Goal: Information Seeking & Learning: Learn about a topic

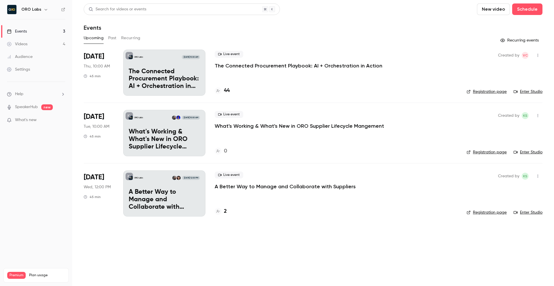
click at [112, 38] on button "Past" at bounding box center [112, 37] width 8 height 9
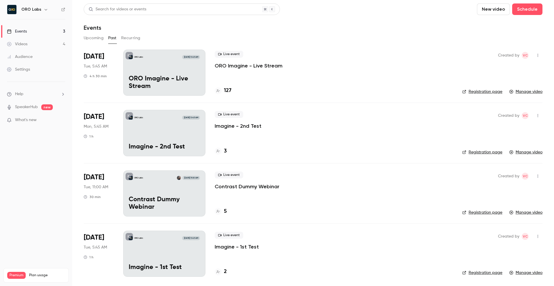
drag, startPoint x: 162, startPoint y: 61, endPoint x: 173, endPoint y: 65, distance: 11.4
click at [162, 61] on div "ORO Labs [DATE] 5:45 AM ORO Imagine - Live Stream" at bounding box center [164, 73] width 82 height 46
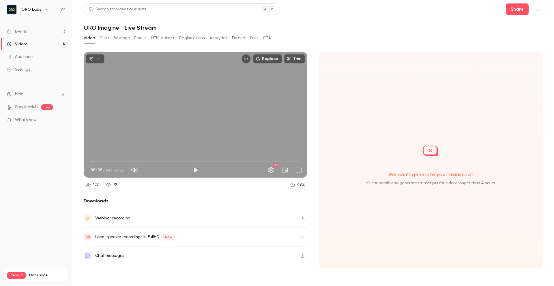
click at [106, 38] on button "Clips" at bounding box center [105, 37] width 10 height 9
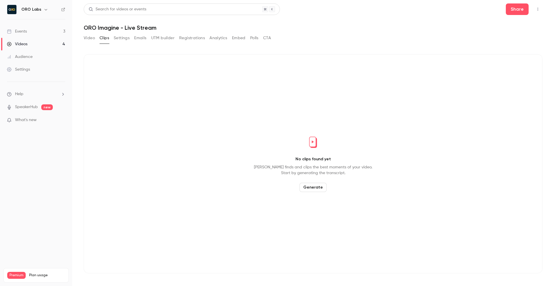
click at [133, 38] on div "Video Clips Settings Emails UTM builder Registrations Analytics Embed Polls CTA" at bounding box center [177, 37] width 187 height 9
drag, startPoint x: 139, startPoint y: 40, endPoint x: 145, endPoint y: 40, distance: 5.8
click at [140, 40] on button "Emails" at bounding box center [140, 37] width 12 height 9
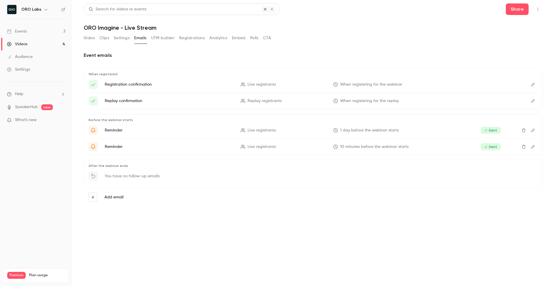
click at [538, 8] on icon "Top Bar Actions" at bounding box center [538, 9] width 5 height 4
drag, startPoint x: 207, startPoint y: 56, endPoint x: 201, endPoint y: 53, distance: 6.7
click at [207, 56] on div at bounding box center [277, 143] width 554 height 286
click at [185, 38] on button "Registrations" at bounding box center [192, 37] width 26 height 9
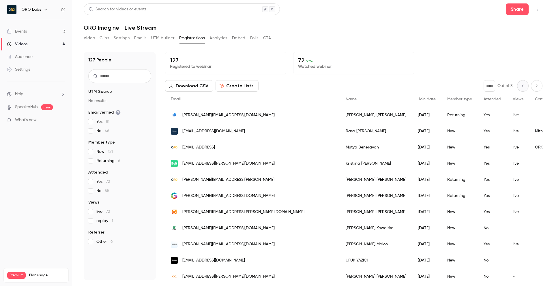
drag, startPoint x: 220, startPoint y: 34, endPoint x: 234, endPoint y: 40, distance: 15.2
click at [220, 34] on button "Analytics" at bounding box center [219, 37] width 18 height 9
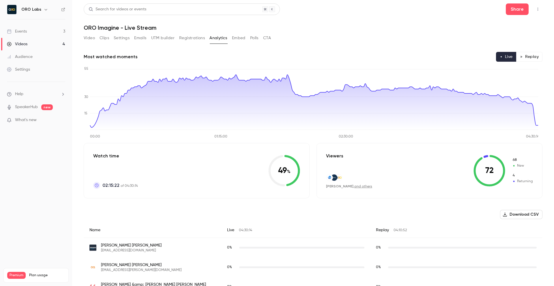
click at [246, 38] on div "Video Clips Settings Emails UTM builder Registrations Analytics Embed Polls CTA" at bounding box center [177, 37] width 187 height 9
click at [244, 38] on button "Embed" at bounding box center [239, 37] width 14 height 9
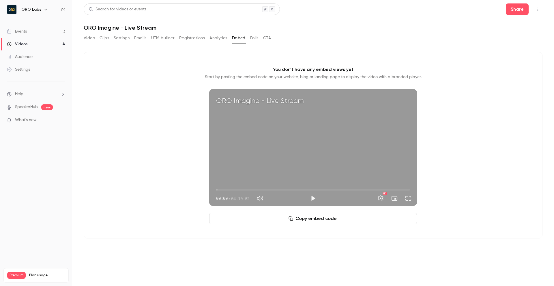
click at [252, 42] on button "Polls" at bounding box center [254, 37] width 8 height 9
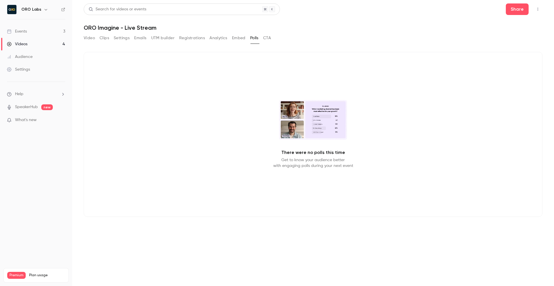
click at [273, 40] on div "Video Clips Settings Emails UTM builder Registrations Analytics Embed Polls CTA" at bounding box center [313, 39] width 459 height 12
click at [271, 40] on button "CTA" at bounding box center [267, 37] width 8 height 9
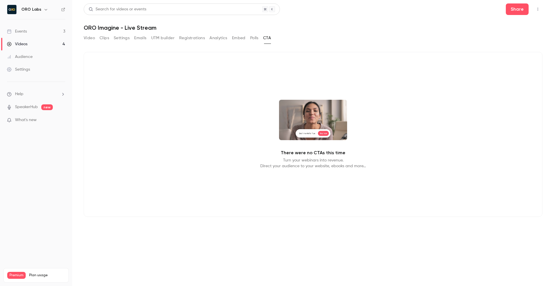
click at [95, 39] on button "Video" at bounding box center [89, 37] width 11 height 9
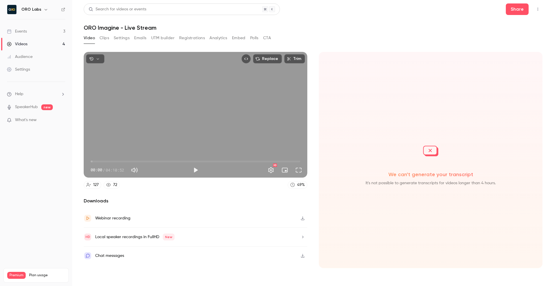
click at [30, 27] on link "Events 3" at bounding box center [36, 31] width 72 height 13
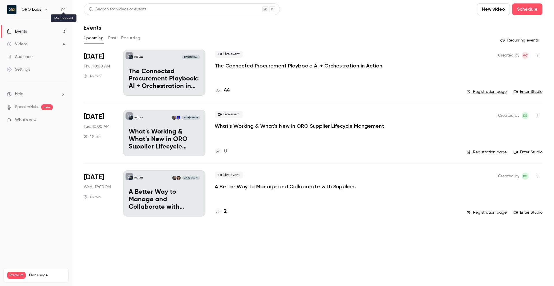
click at [65, 10] on icon at bounding box center [63, 10] width 4 height 4
click at [36, 11] on h6 "ORO Labs" at bounding box center [31, 10] width 20 height 6
click at [47, 8] on button "button" at bounding box center [45, 9] width 7 height 7
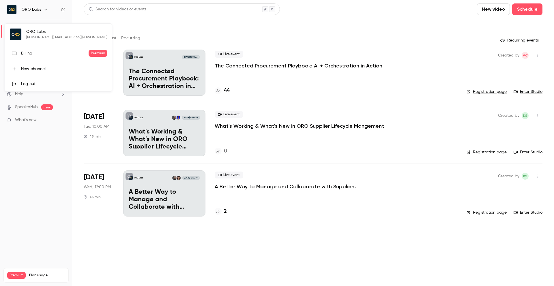
drag, startPoint x: 33, startPoint y: 35, endPoint x: 32, endPoint y: 13, distance: 22.2
click at [33, 35] on div "ORO Labs [PERSON_NAME][EMAIL_ADDRESS][PERSON_NAME] Billing Premium New channel …" at bounding box center [58, 58] width 107 height 68
click at [22, 19] on div at bounding box center [277, 143] width 554 height 286
click at [400, 25] on div "Events" at bounding box center [313, 27] width 459 height 7
click at [20, 52] on link "Audience" at bounding box center [36, 57] width 72 height 13
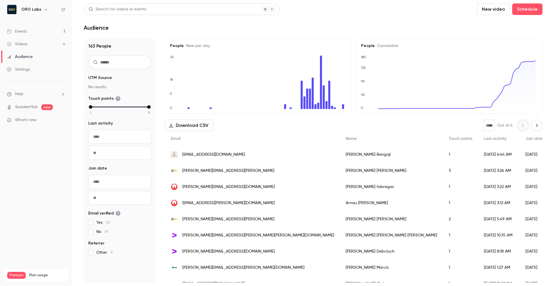
click at [27, 43] on div "Videos" at bounding box center [17, 44] width 21 height 6
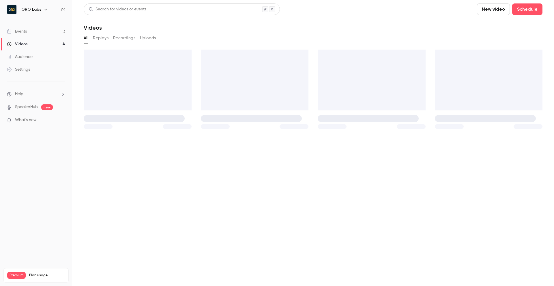
drag, startPoint x: 26, startPoint y: 28, endPoint x: 33, endPoint y: 31, distance: 8.4
click at [26, 29] on div "Events" at bounding box center [17, 32] width 20 height 6
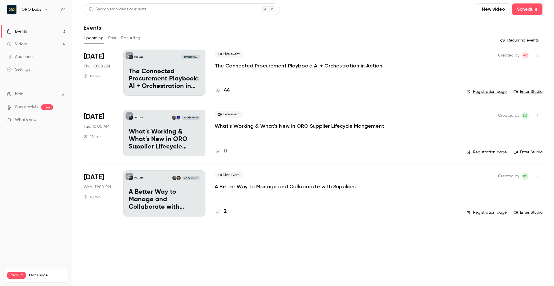
click at [541, 53] on button "button" at bounding box center [538, 55] width 9 height 9
click at [411, 55] on div at bounding box center [277, 143] width 554 height 286
drag, startPoint x: 105, startPoint y: 36, endPoint x: 112, endPoint y: 38, distance: 7.4
click at [105, 36] on div "Upcoming Past Recurring" at bounding box center [313, 37] width 459 height 9
click at [114, 38] on button "Past" at bounding box center [112, 37] width 8 height 9
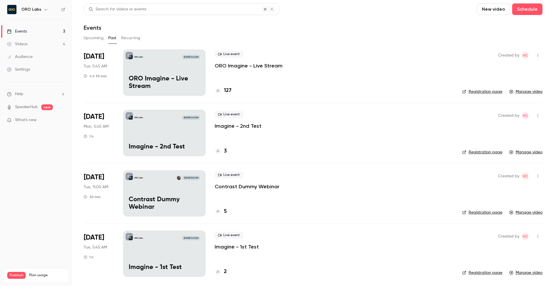
click at [130, 38] on button "Recurring" at bounding box center [130, 37] width 19 height 9
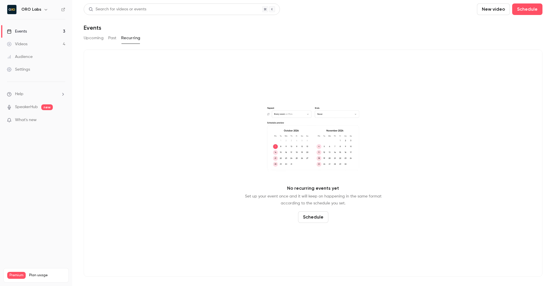
drag, startPoint x: 111, startPoint y: 37, endPoint x: 121, endPoint y: 41, distance: 11.2
click at [111, 38] on button "Past" at bounding box center [112, 37] width 8 height 9
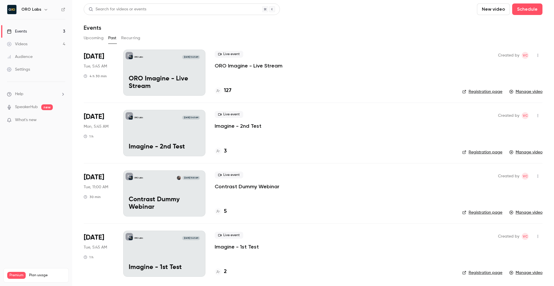
click at [171, 84] on p "ORO Imagine - Live Stream" at bounding box center [164, 82] width 71 height 15
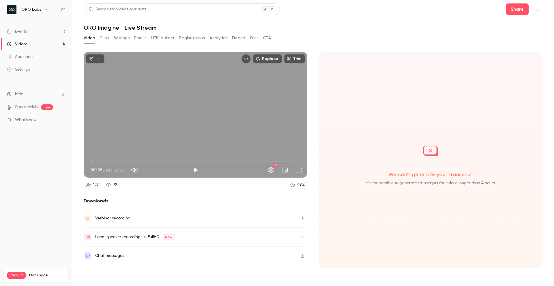
click at [436, 189] on div "We can't generate your transcript It's not possible to generate transcripts for…" at bounding box center [431, 160] width 224 height 217
click at [305, 236] on icon "button" at bounding box center [303, 237] width 5 height 4
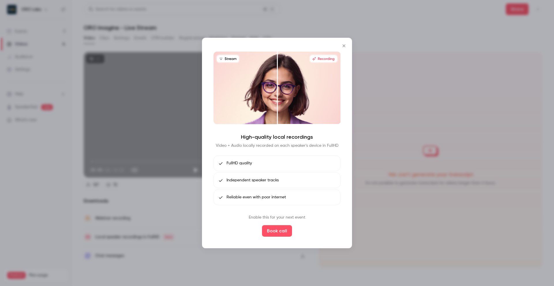
click at [414, 251] on div at bounding box center [277, 143] width 554 height 286
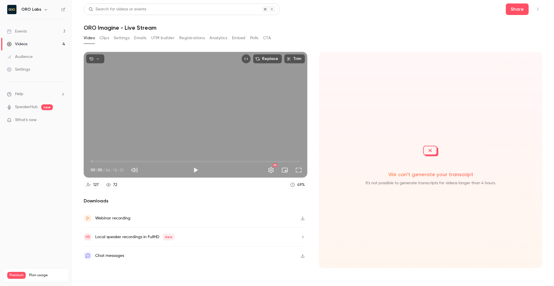
click at [112, 267] on div "Downloads Webinar recording Local speaker recordings in FullHD New Chat messages" at bounding box center [196, 233] width 224 height 71
click at [109, 38] on button "Clips" at bounding box center [105, 37] width 10 height 9
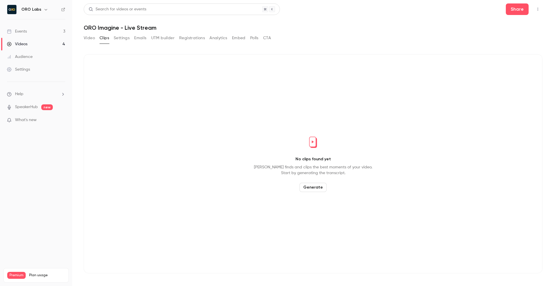
click at [119, 37] on button "Settings" at bounding box center [122, 37] width 16 height 9
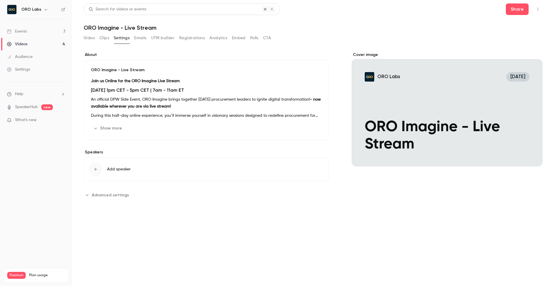
click at [103, 195] on span "Advanced settings" at bounding box center [110, 195] width 37 height 6
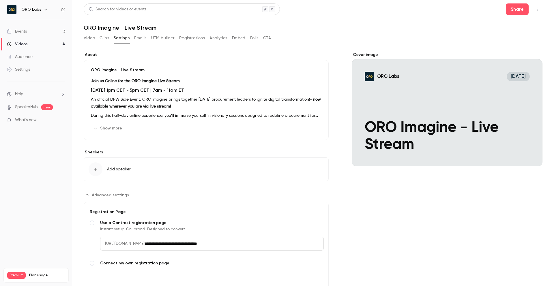
click at [185, 38] on button "Registrations" at bounding box center [192, 37] width 26 height 9
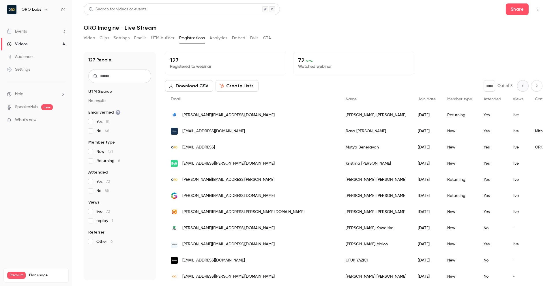
click at [225, 37] on button "Analytics" at bounding box center [219, 37] width 18 height 9
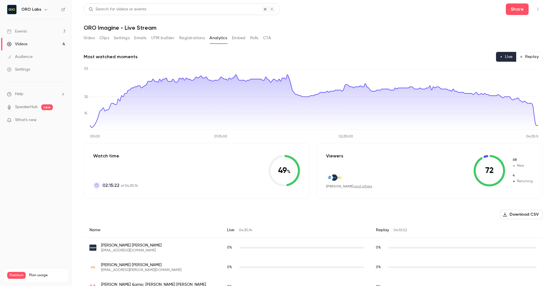
click at [247, 37] on div "Video Clips Settings Emails UTM builder Registrations Analytics Embed Polls CTA" at bounding box center [177, 37] width 187 height 9
click at [245, 40] on button "Embed" at bounding box center [239, 37] width 14 height 9
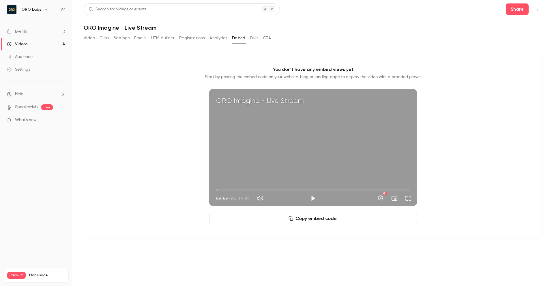
click at [258, 37] on button "Polls" at bounding box center [254, 37] width 8 height 9
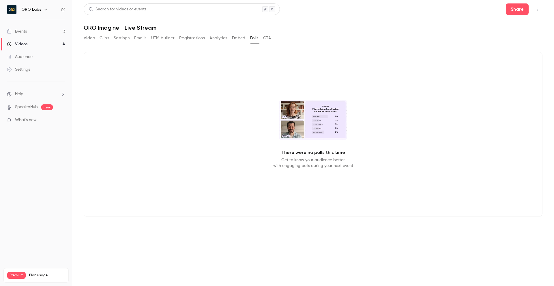
click at [268, 40] on button "CTA" at bounding box center [267, 37] width 8 height 9
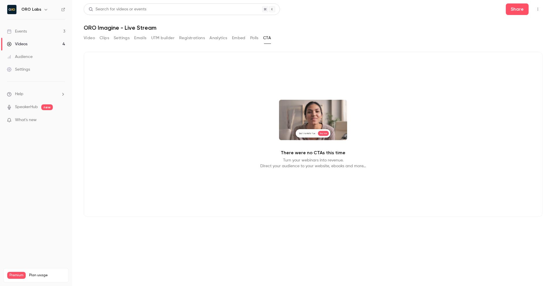
click at [161, 103] on div "There were no CTAs this time Turn your webinars into revenue. Direct your audie…" at bounding box center [313, 134] width 459 height 165
click at [126, 51] on div "There were no CTAs this time Turn your webinars into revenue. Direct your audie…" at bounding box center [313, 138] width 459 height 186
click at [318, 34] on div "Video Clips Settings Emails UTM builder Registrations Analytics Embed Polls CTA" at bounding box center [313, 39] width 459 height 12
drag, startPoint x: 332, startPoint y: 18, endPoint x: 131, endPoint y: 47, distance: 203.3
click at [331, 18] on header "Search for videos or events Share ORO Imagine - Live Stream" at bounding box center [313, 17] width 459 height 28
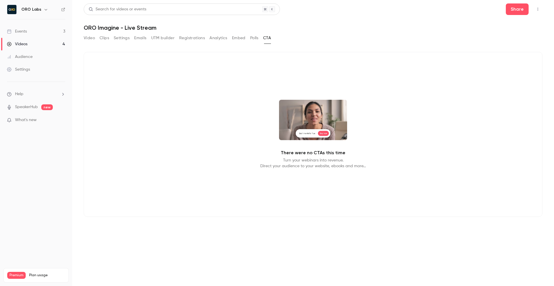
drag, startPoint x: 45, startPoint y: 33, endPoint x: 53, endPoint y: 34, distance: 8.2
click at [46, 33] on link "Events 3" at bounding box center [36, 31] width 72 height 13
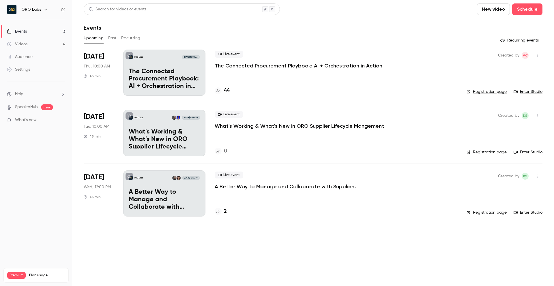
drag, startPoint x: 115, startPoint y: 38, endPoint x: 144, endPoint y: 51, distance: 32.5
click at [116, 39] on button "Past" at bounding box center [112, 37] width 8 height 9
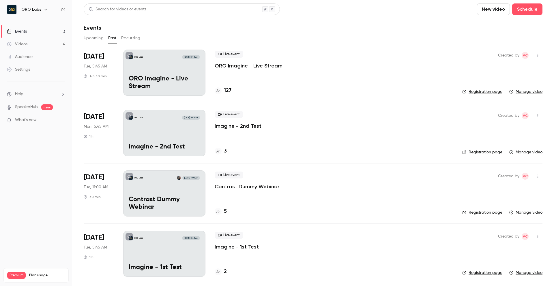
click at [163, 76] on p "ORO Imagine - Live Stream" at bounding box center [164, 82] width 71 height 15
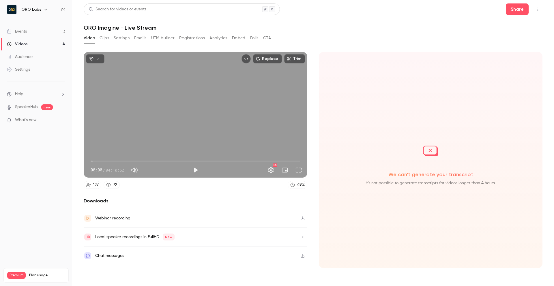
click at [112, 221] on div "Webinar recording" at bounding box center [112, 218] width 35 height 7
click at [40, 259] on nav "ORO Labs Events 3 Videos 4 Audience Settings Help SpeakerHub new What's new Pre…" at bounding box center [36, 143] width 72 height 286
click at [102, 238] on div "Local speaker recordings in FullHD New" at bounding box center [134, 237] width 79 height 7
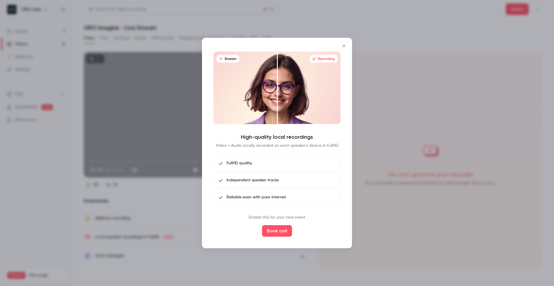
click at [344, 47] on icon "Close" at bounding box center [344, 46] width 7 height 5
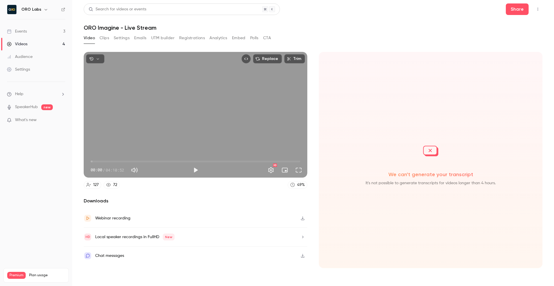
click at [137, 259] on div "Chat messages" at bounding box center [196, 256] width 224 height 18
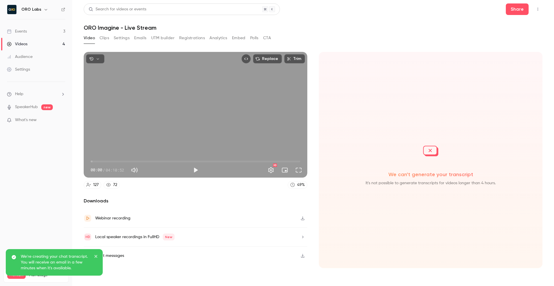
drag, startPoint x: 56, startPoint y: 206, endPoint x: 59, endPoint y: 206, distance: 3.2
click at [55, 206] on nav "ORO Labs Events 3 Videos 4 Audience Settings Help SpeakerHub new What's new Pre…" at bounding box center [36, 143] width 72 height 286
click at [105, 40] on button "Clips" at bounding box center [105, 37] width 10 height 9
